Goal: Task Accomplishment & Management: Manage account settings

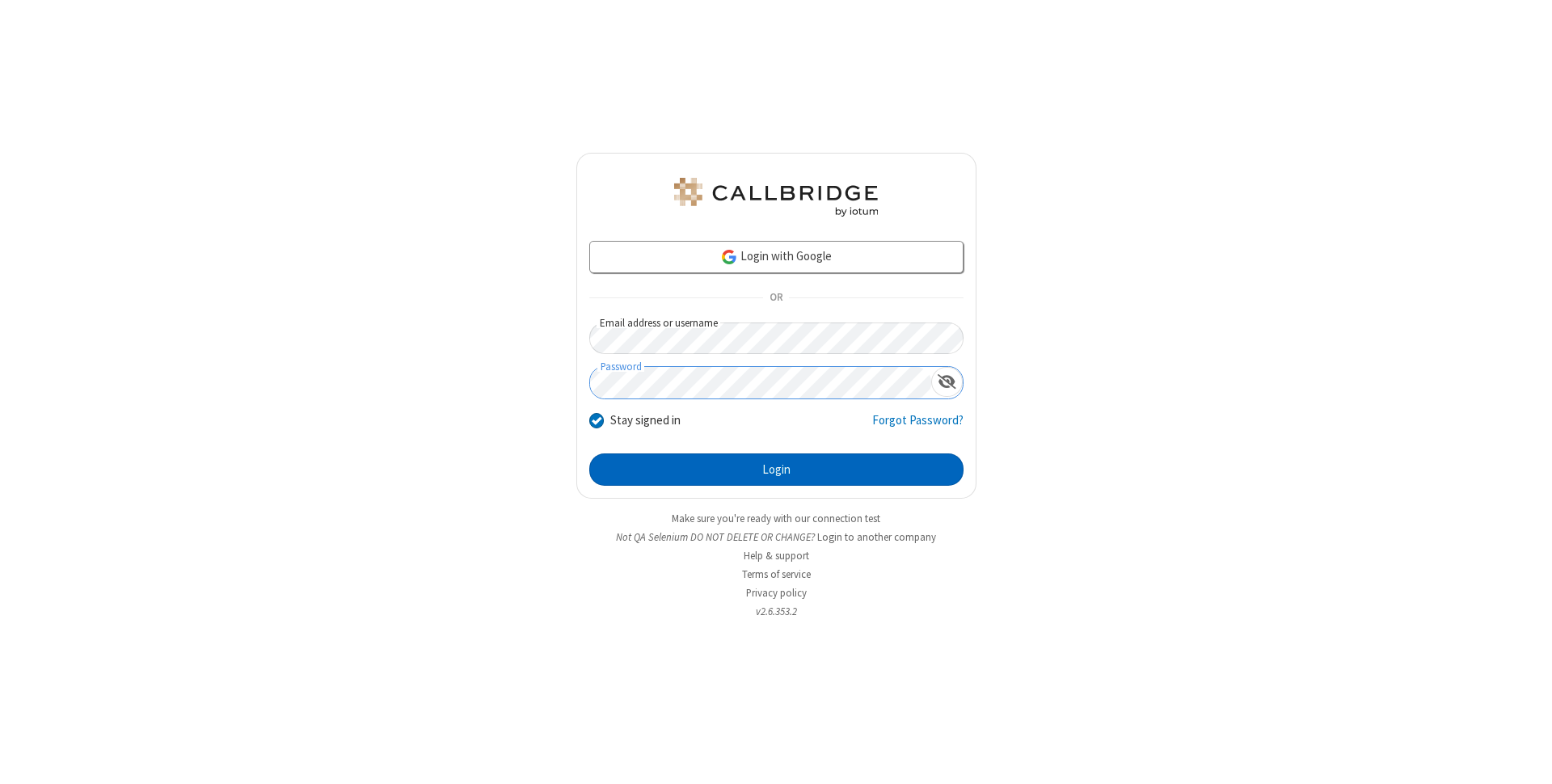
click at [776, 470] on button "Login" at bounding box center [776, 469] width 374 height 32
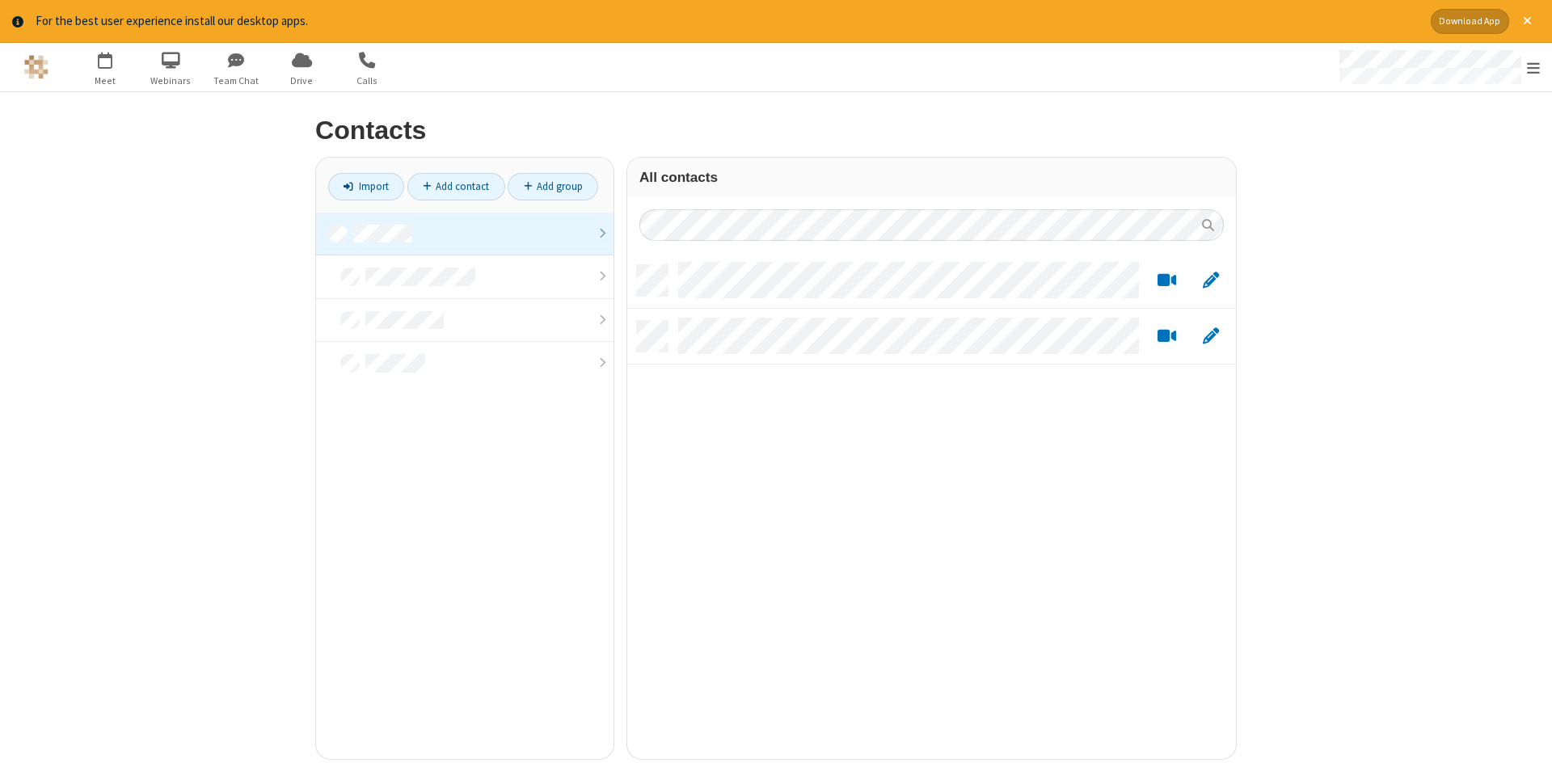
scroll to position [506, 608]
click at [465, 233] on link at bounding box center [465, 234] width 297 height 44
click at [456, 186] on link "Add contact" at bounding box center [456, 186] width 98 height 27
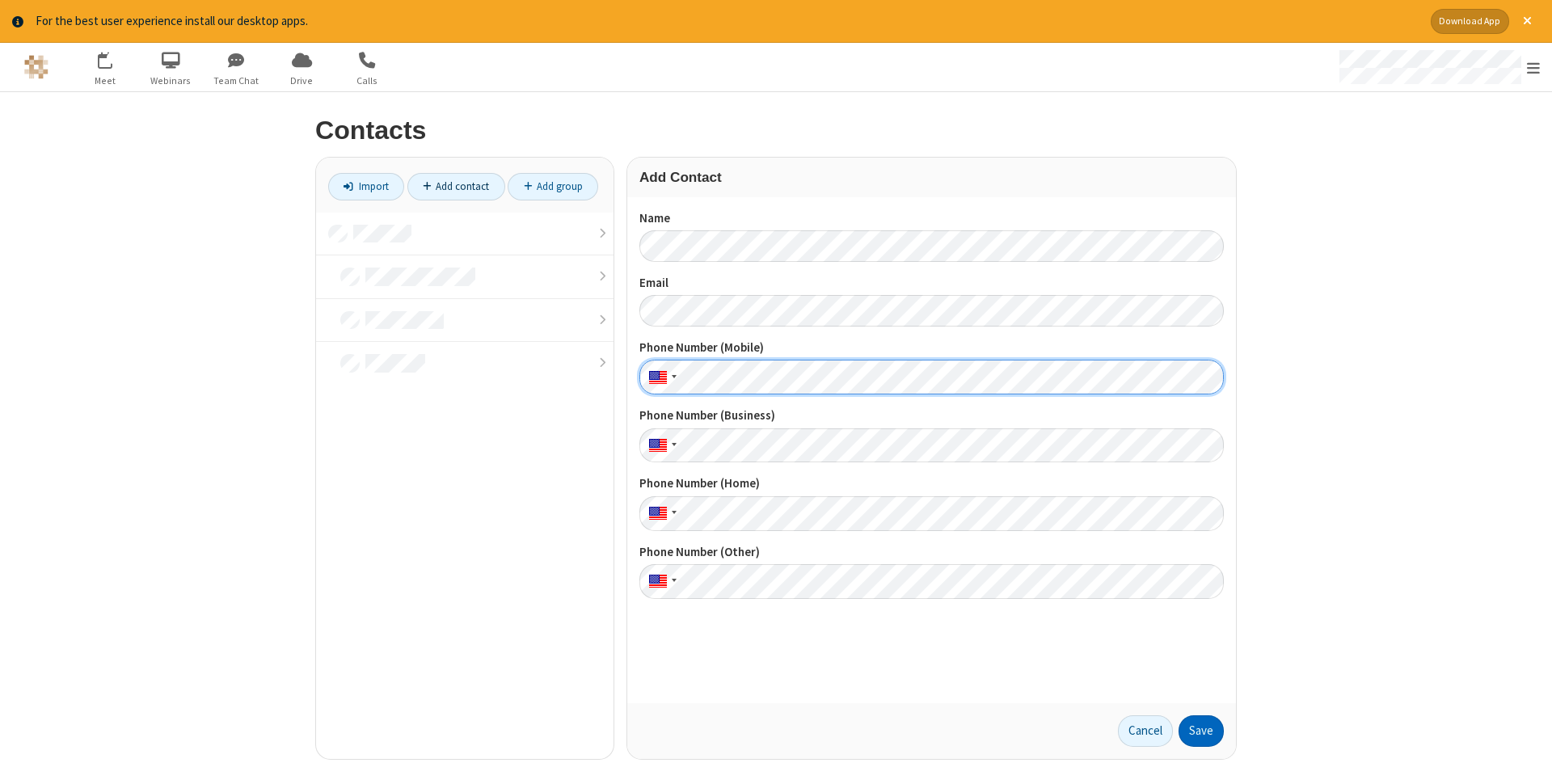
click at [1201, 730] on button "Save" at bounding box center [1201, 731] width 46 height 32
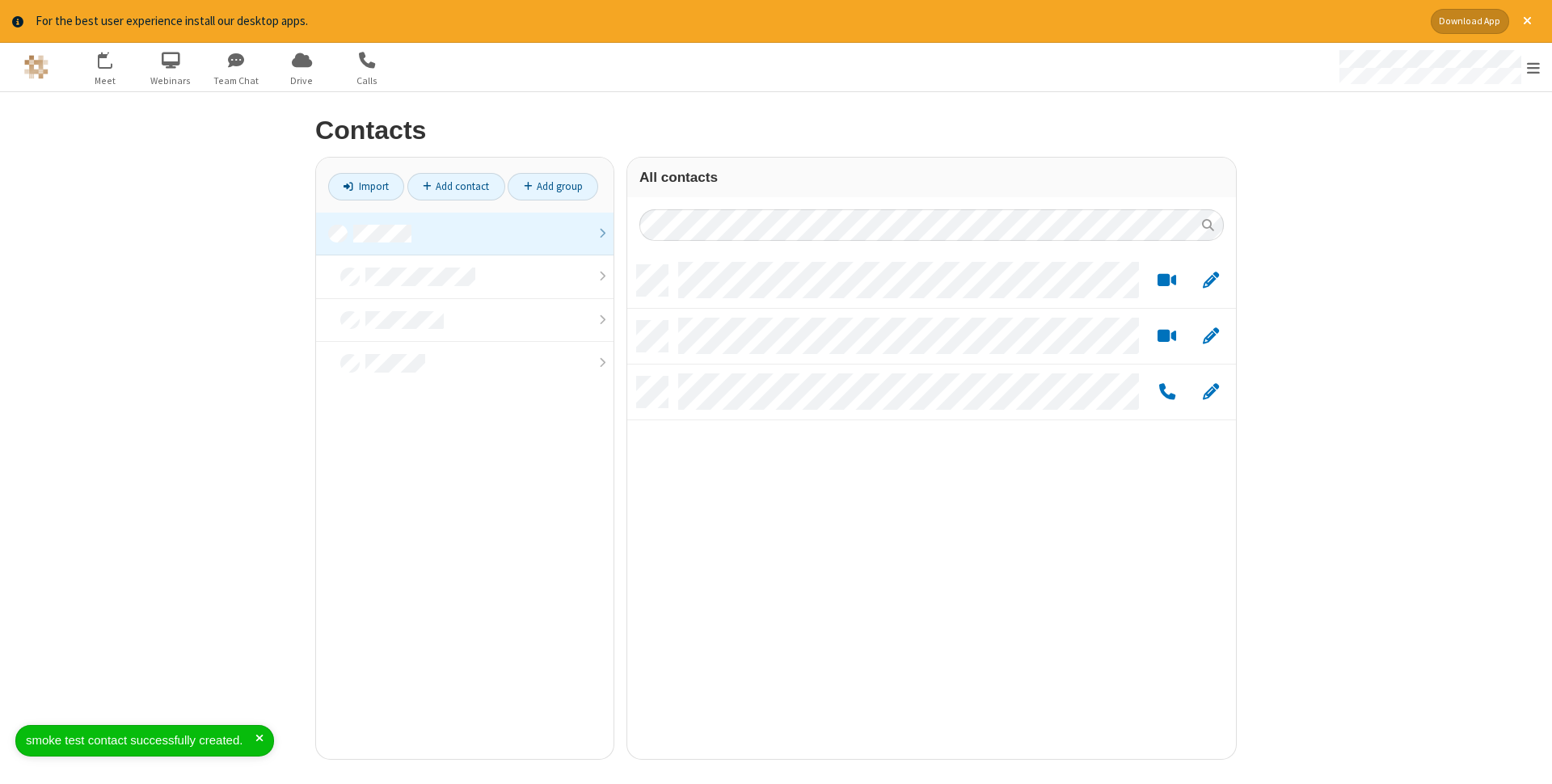
scroll to position [506, 608]
